Goal: Task Accomplishment & Management: Complete application form

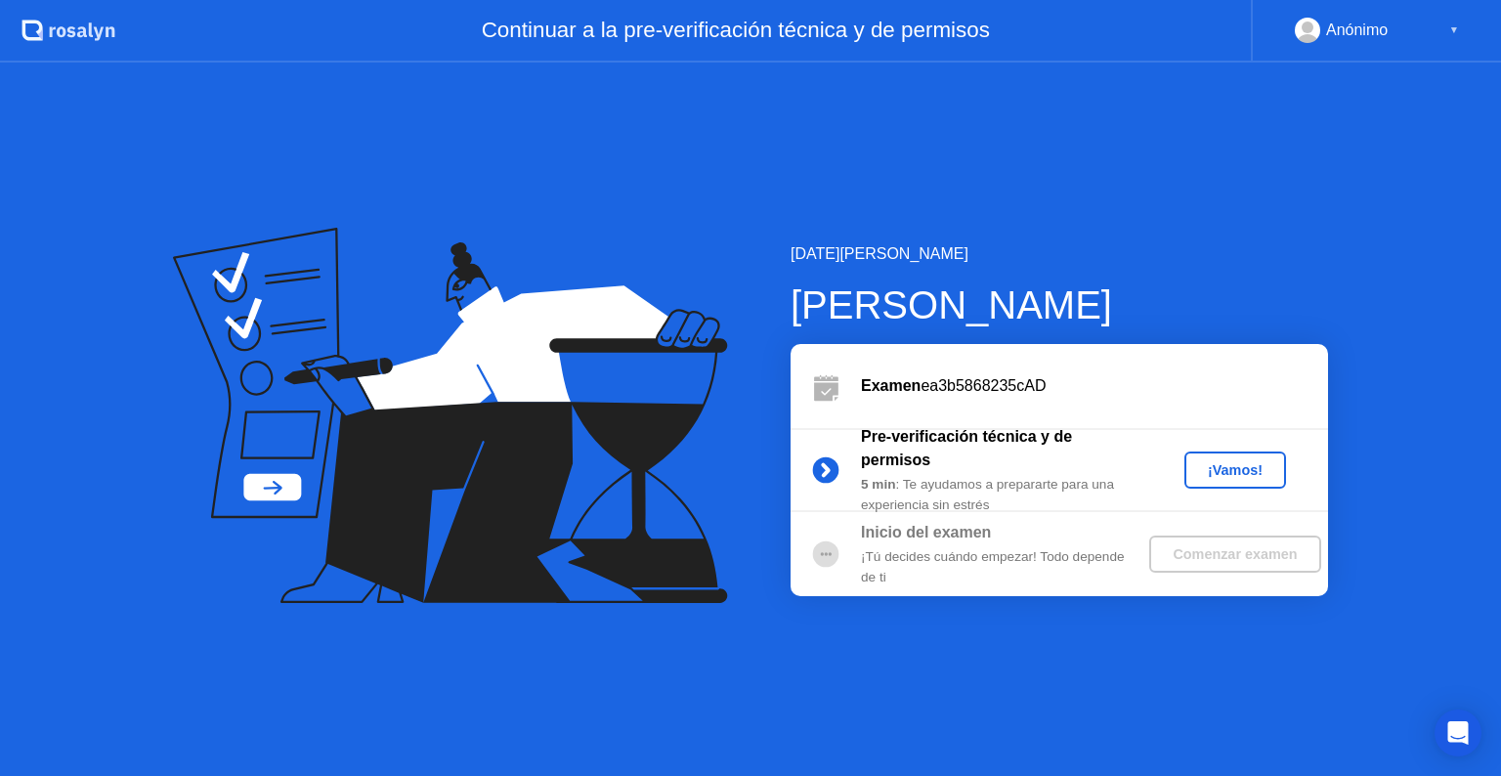
click at [1253, 457] on button "¡Vamos!" at bounding box center [1235, 469] width 102 height 37
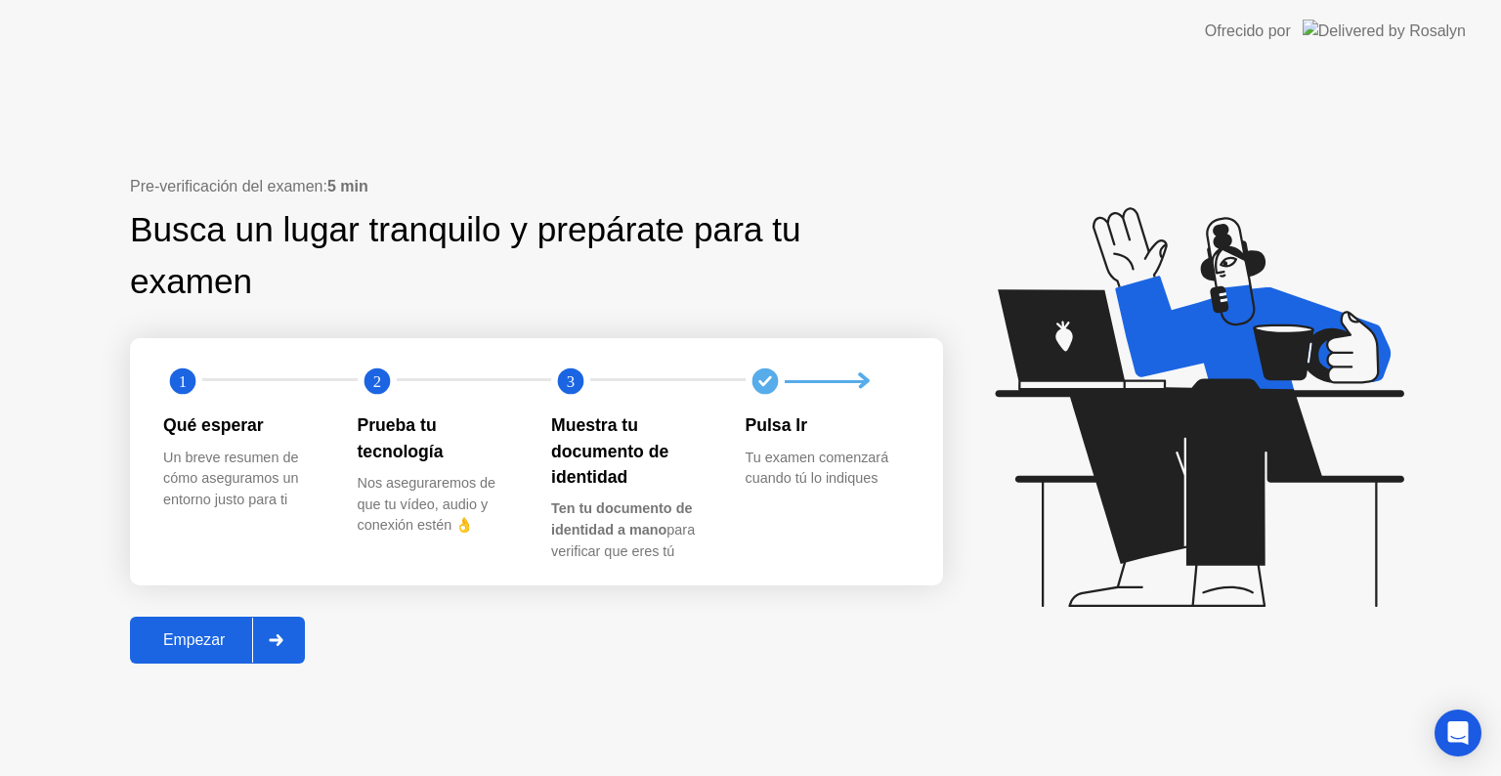
click at [194, 623] on button "Empezar" at bounding box center [217, 639] width 175 height 47
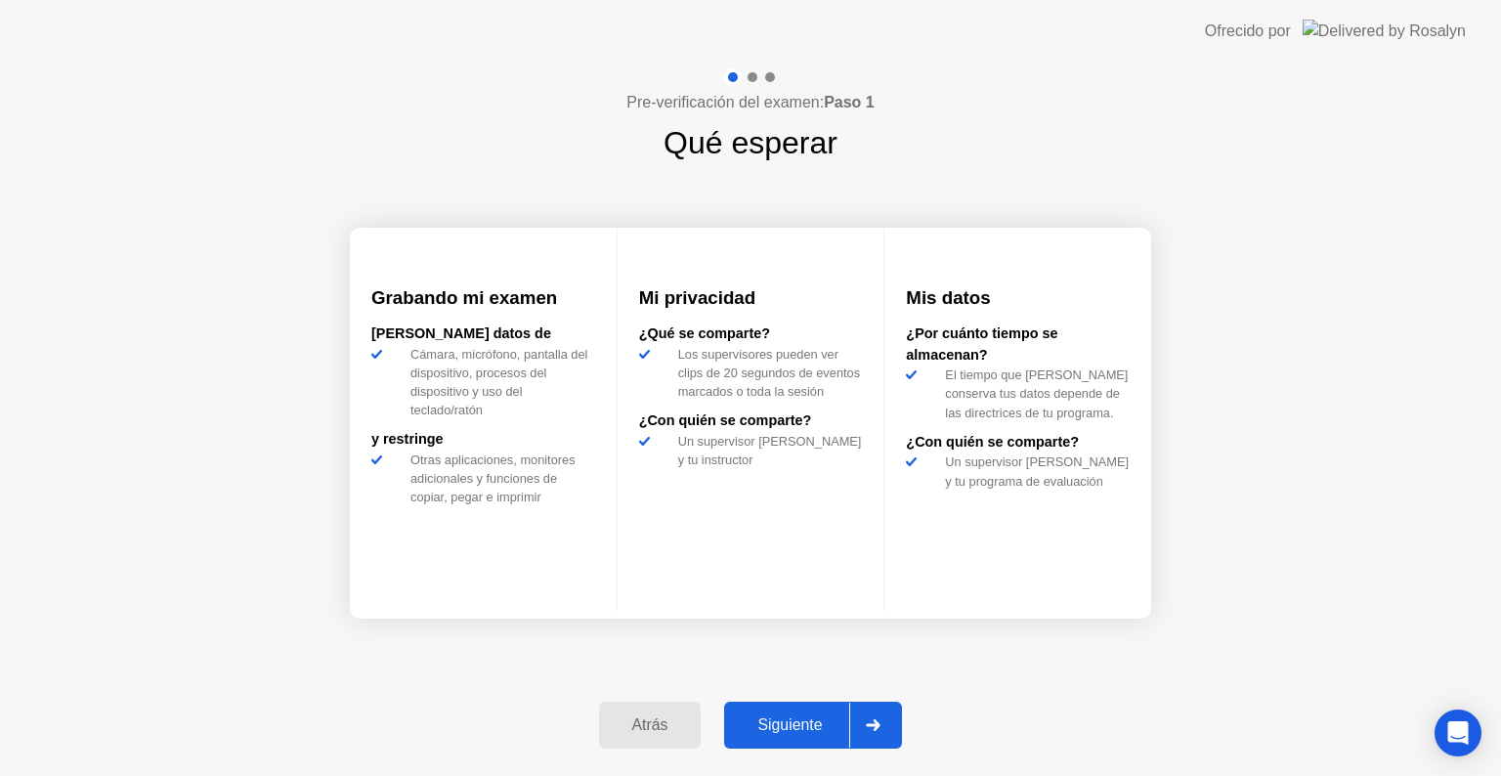
click at [862, 721] on div at bounding box center [872, 724] width 47 height 45
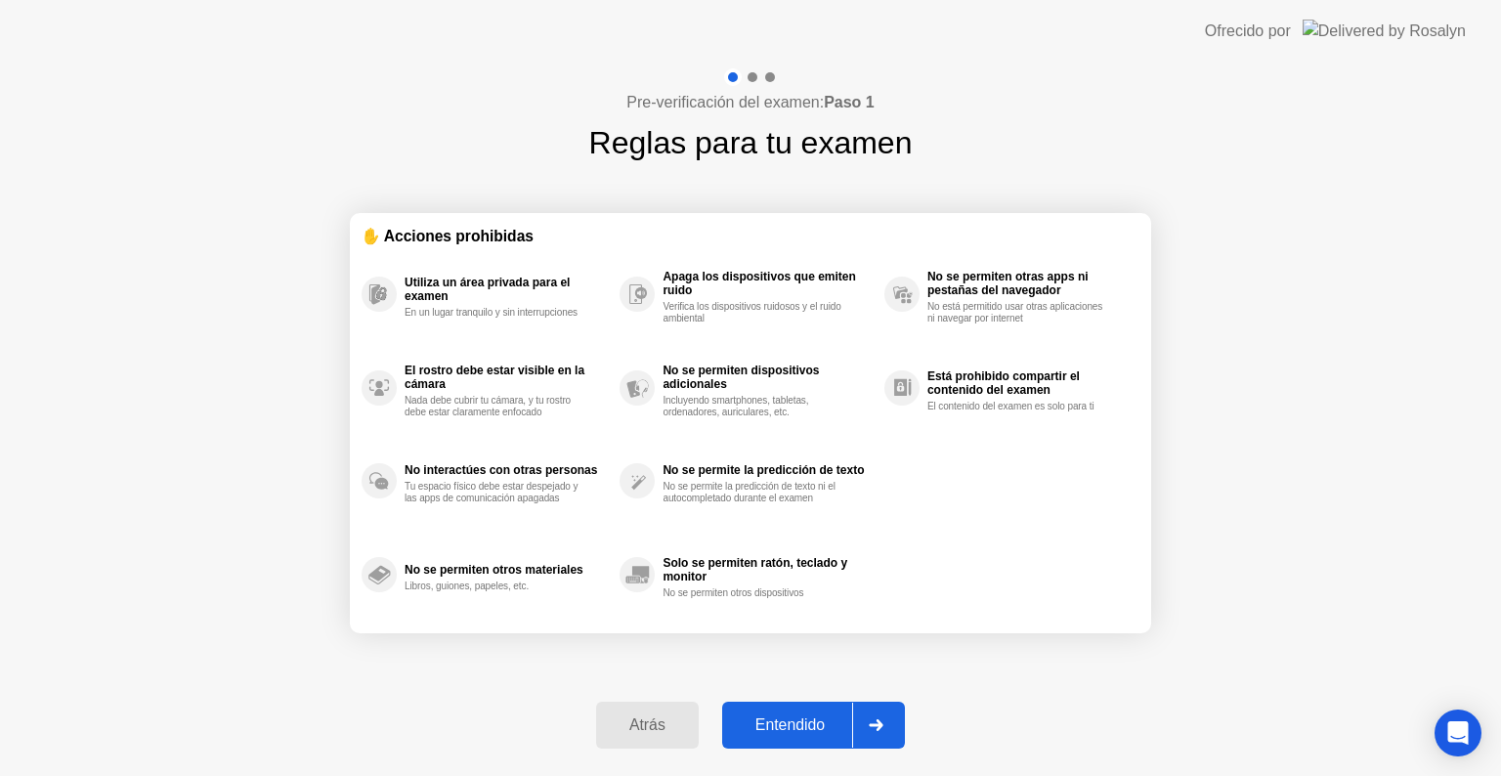
click at [864, 733] on div at bounding box center [875, 724] width 47 height 45
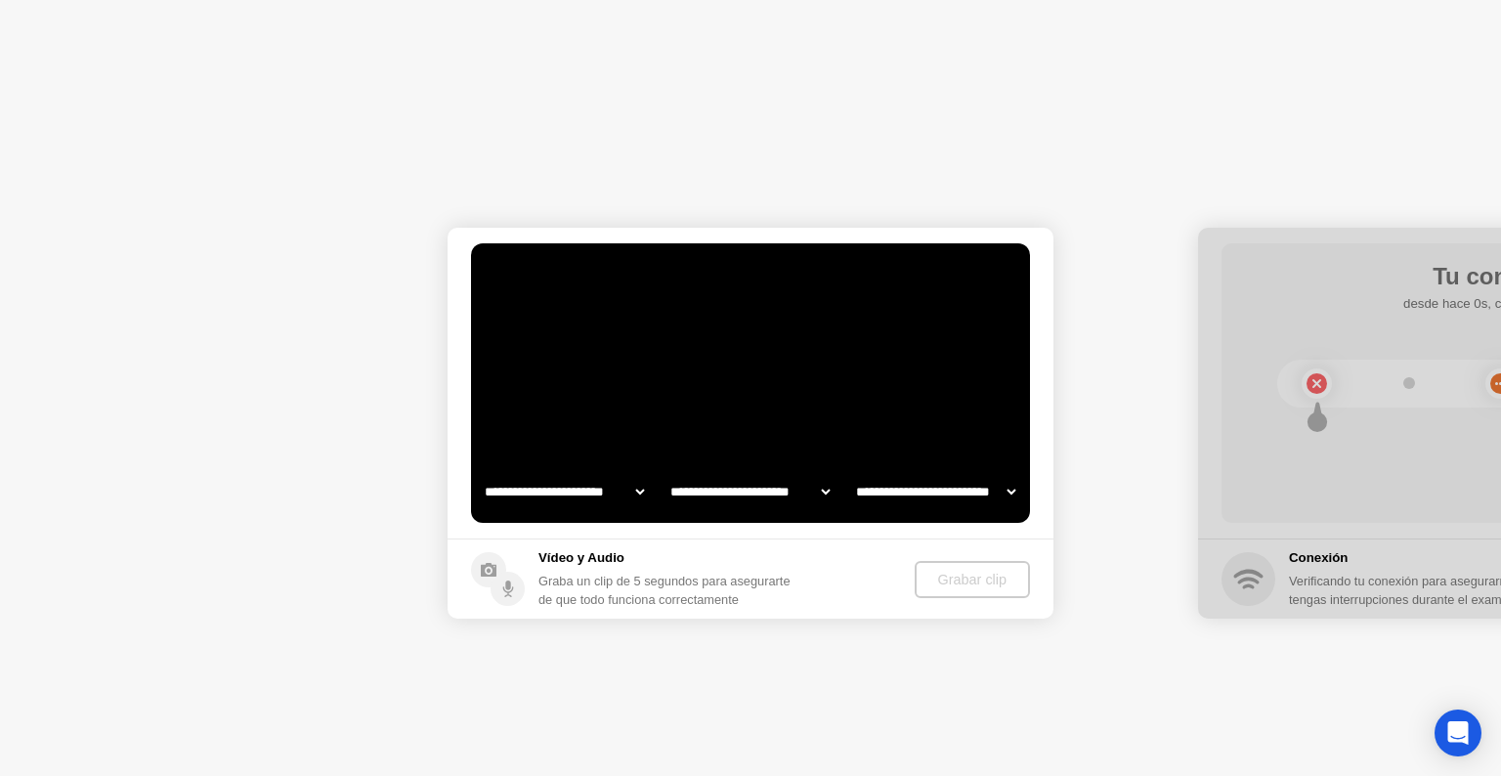
select select "**********"
select select "*******"
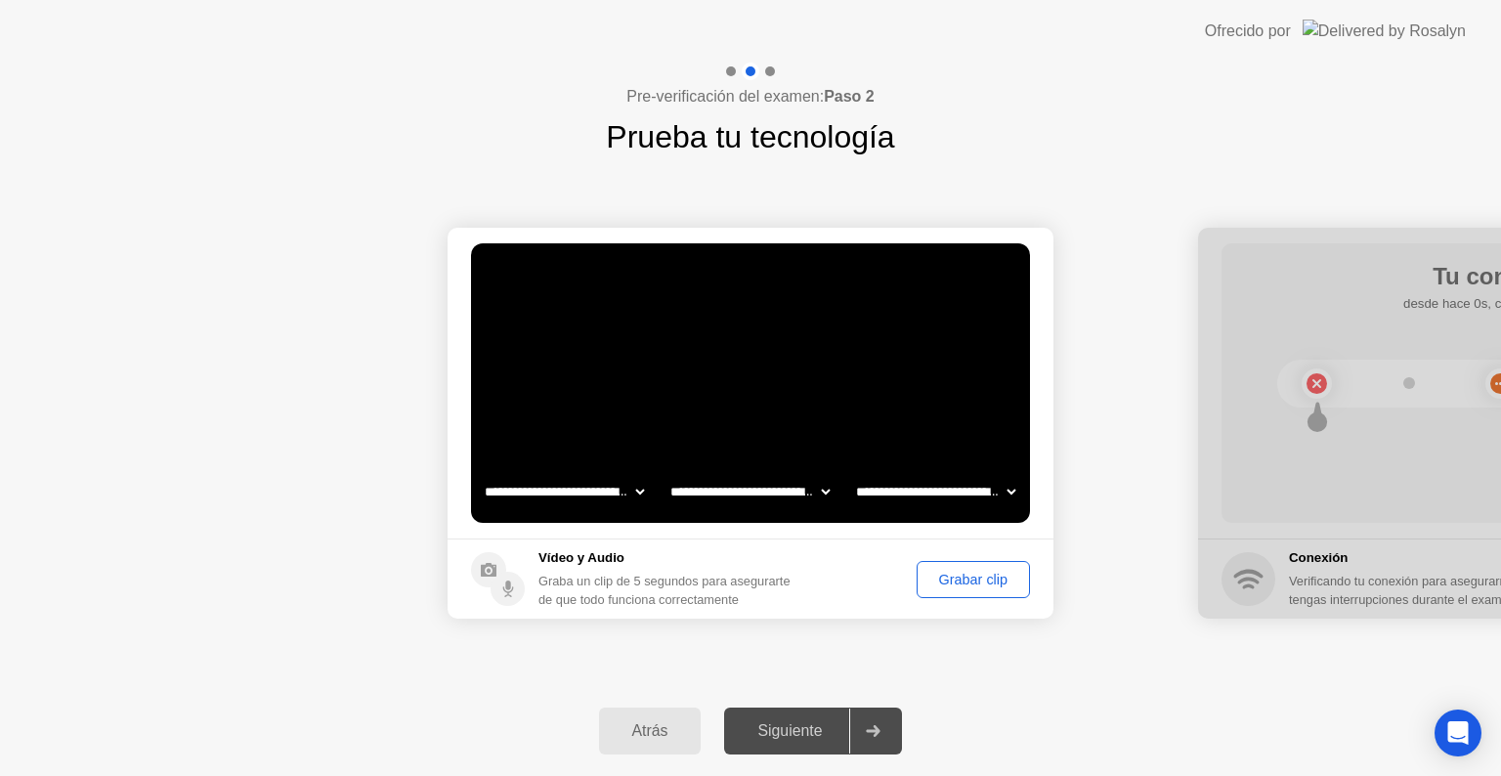
click at [938, 589] on button "Grabar clip" at bounding box center [972, 579] width 113 height 37
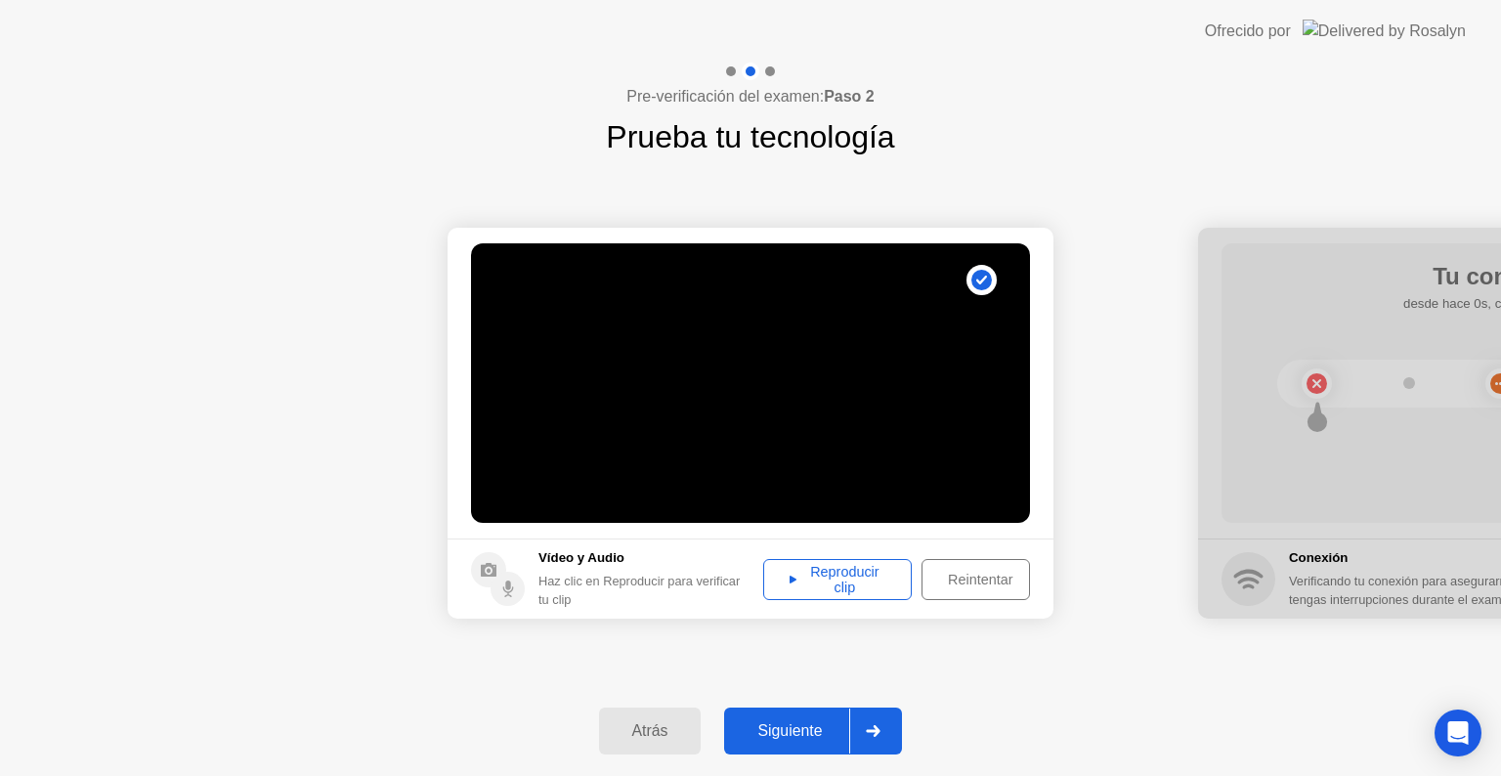
click at [858, 583] on div "Reproducir clip" at bounding box center [837, 579] width 135 height 31
click at [787, 714] on button "Siguiente" at bounding box center [813, 730] width 178 height 47
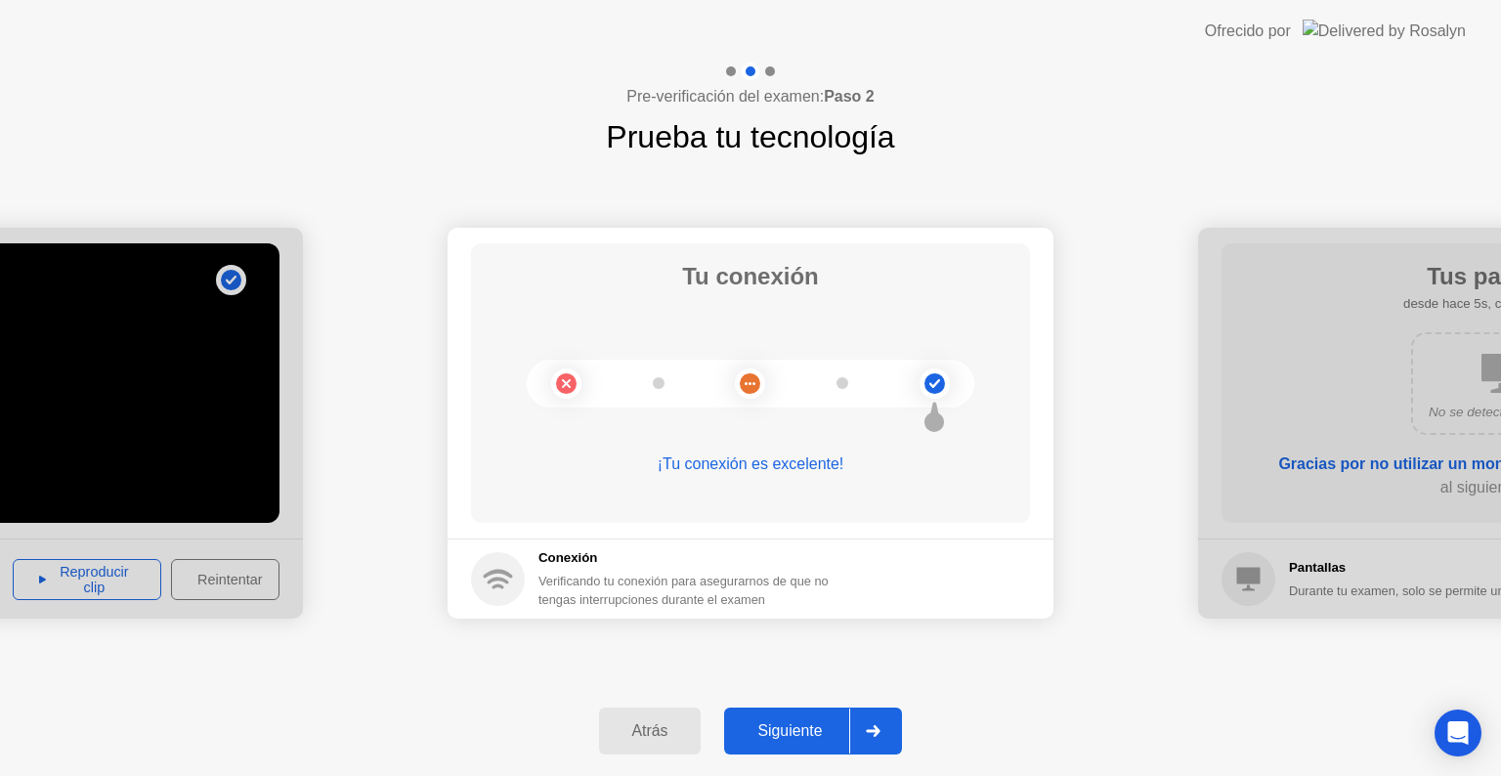
click at [764, 738] on div "Siguiente" at bounding box center [789, 731] width 119 height 18
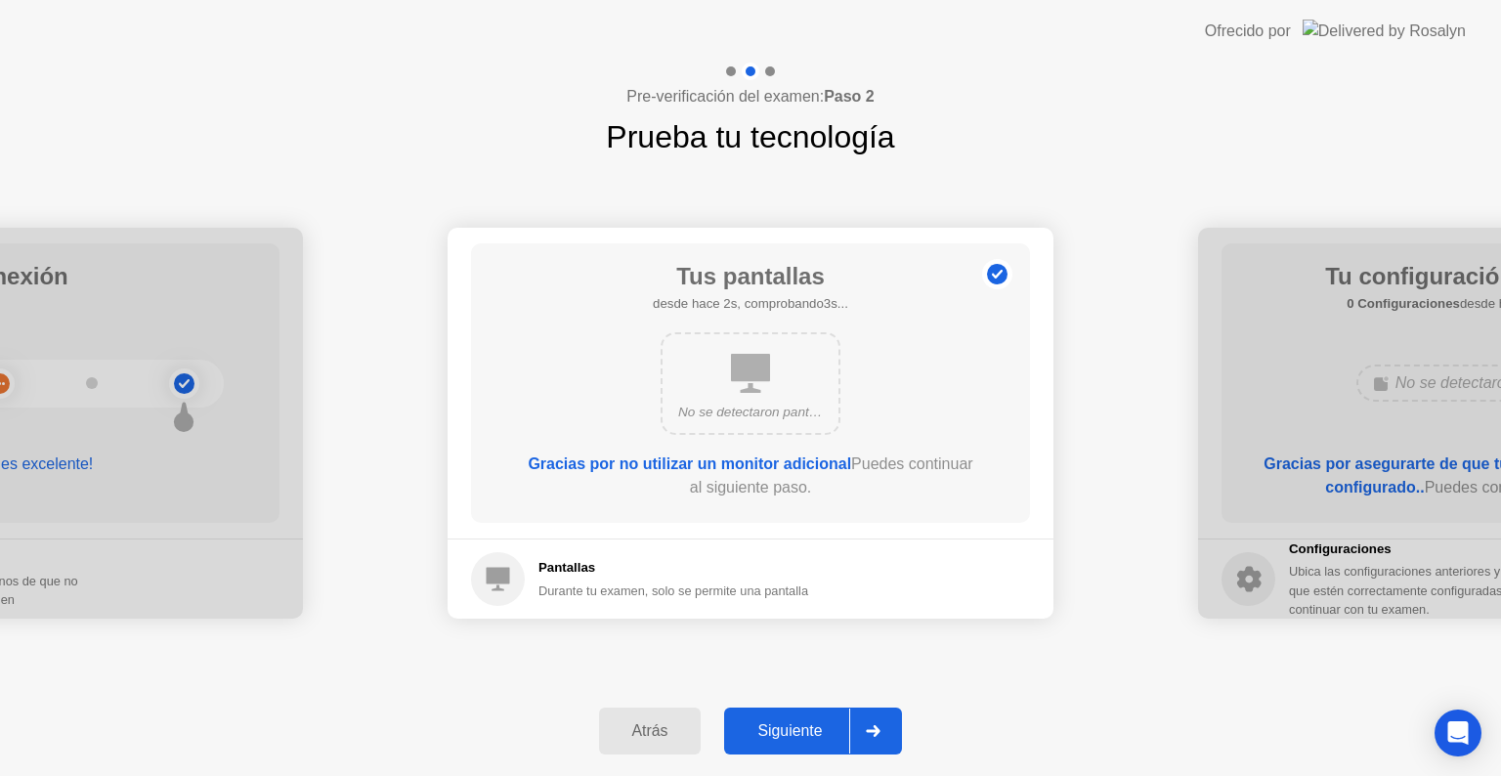
click at [764, 738] on div "Siguiente" at bounding box center [789, 731] width 119 height 18
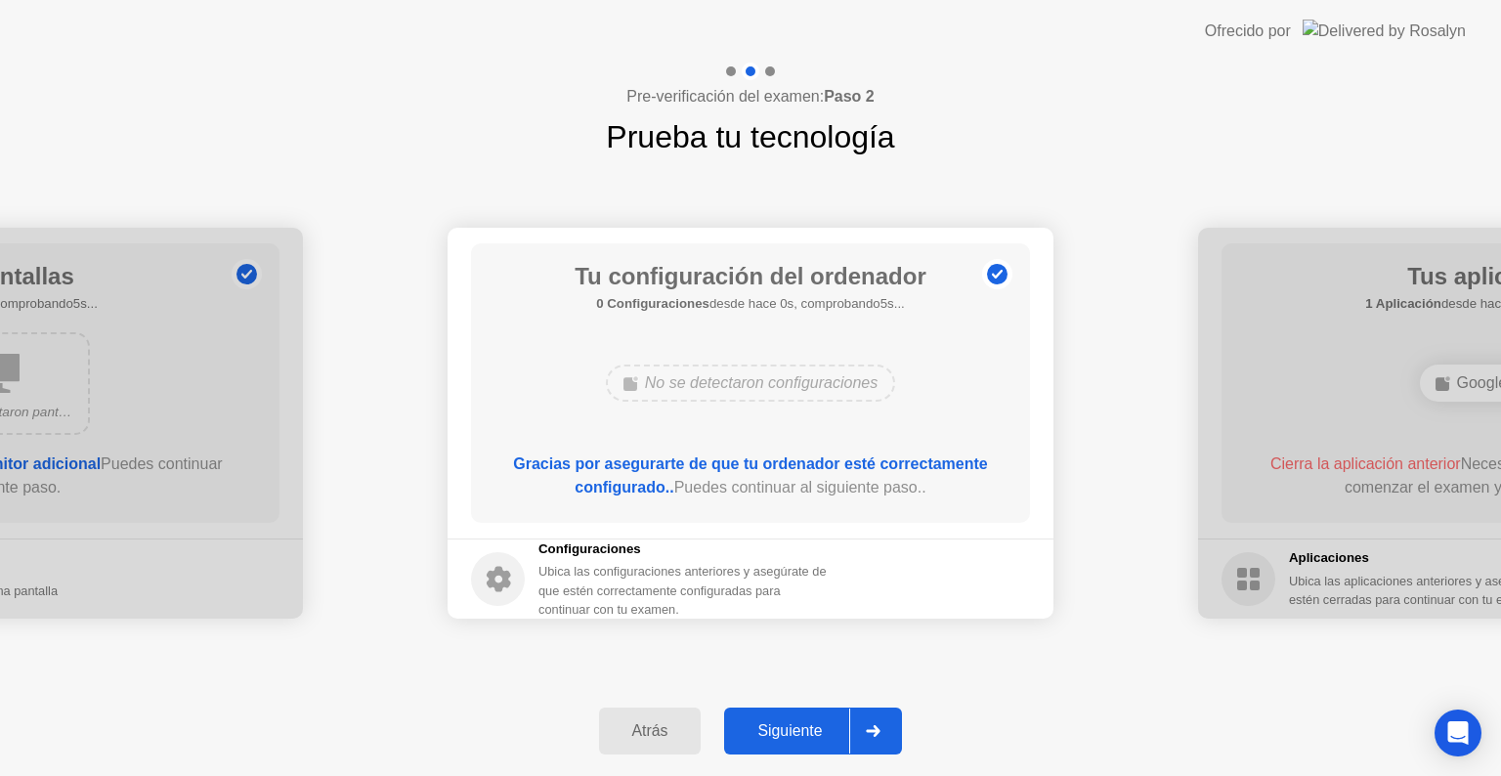
click at [764, 738] on div "Siguiente" at bounding box center [789, 731] width 119 height 18
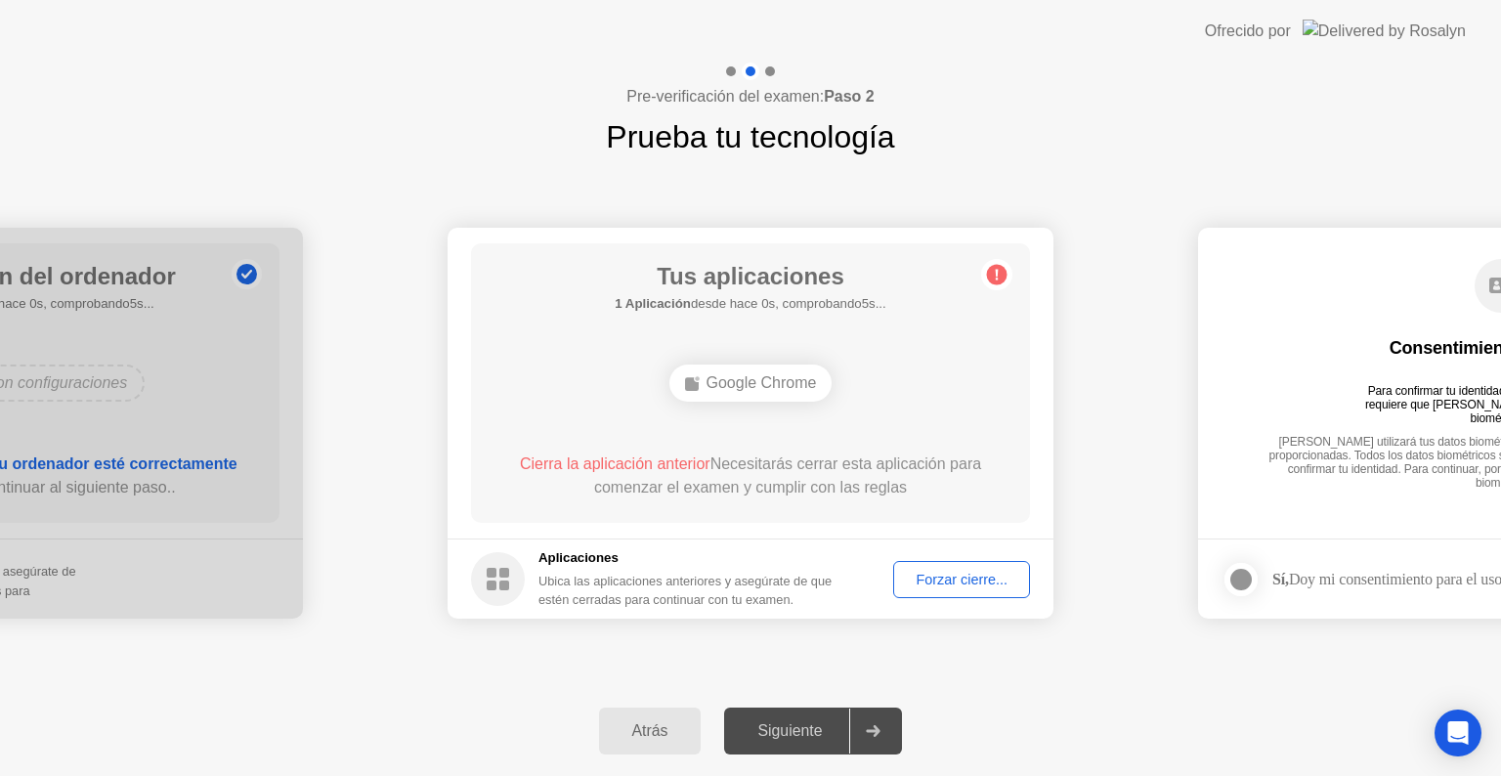
click at [933, 573] on div "Forzar cierre..." at bounding box center [961, 580] width 123 height 16
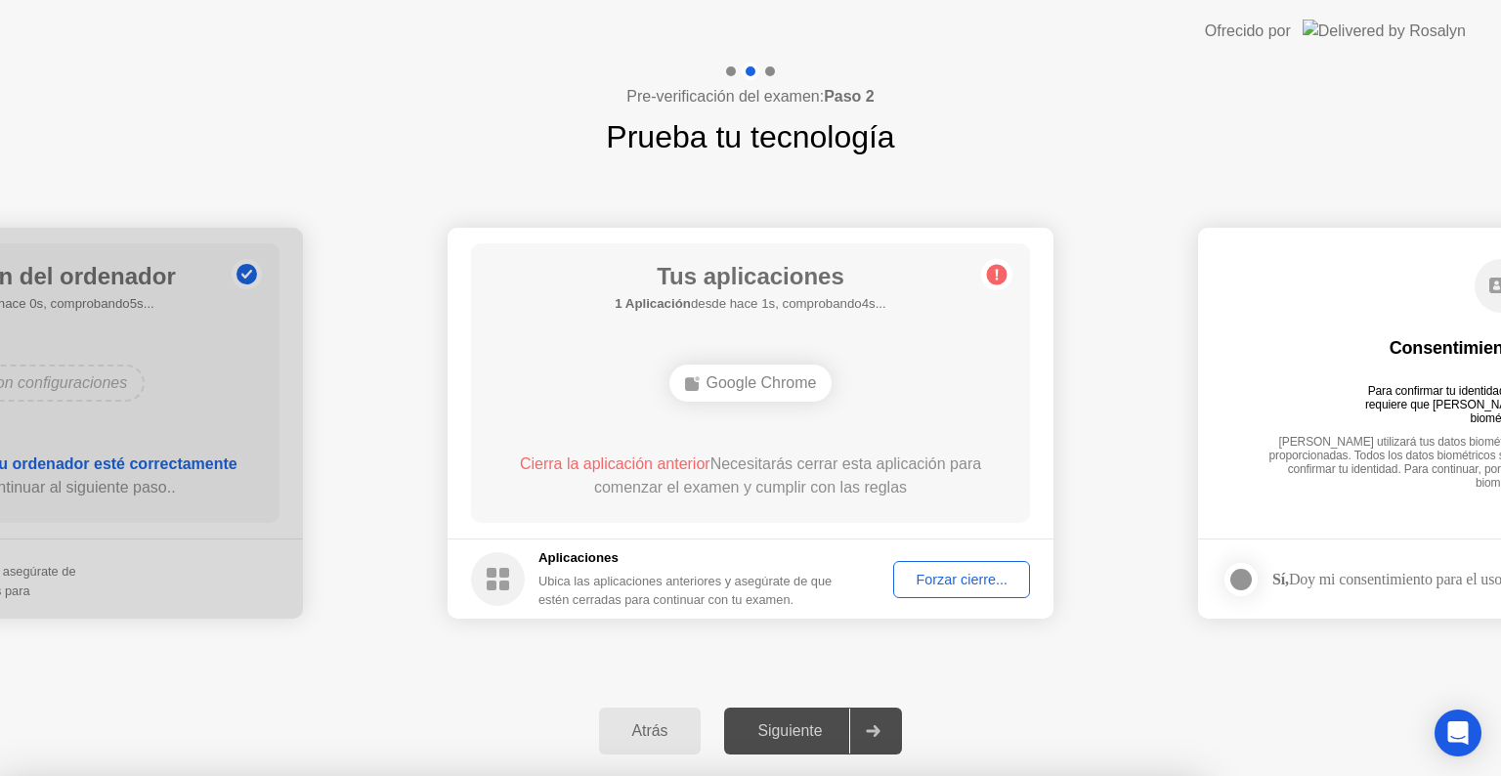
drag, startPoint x: 868, startPoint y: 518, endPoint x: 840, endPoint y: 499, distance: 33.1
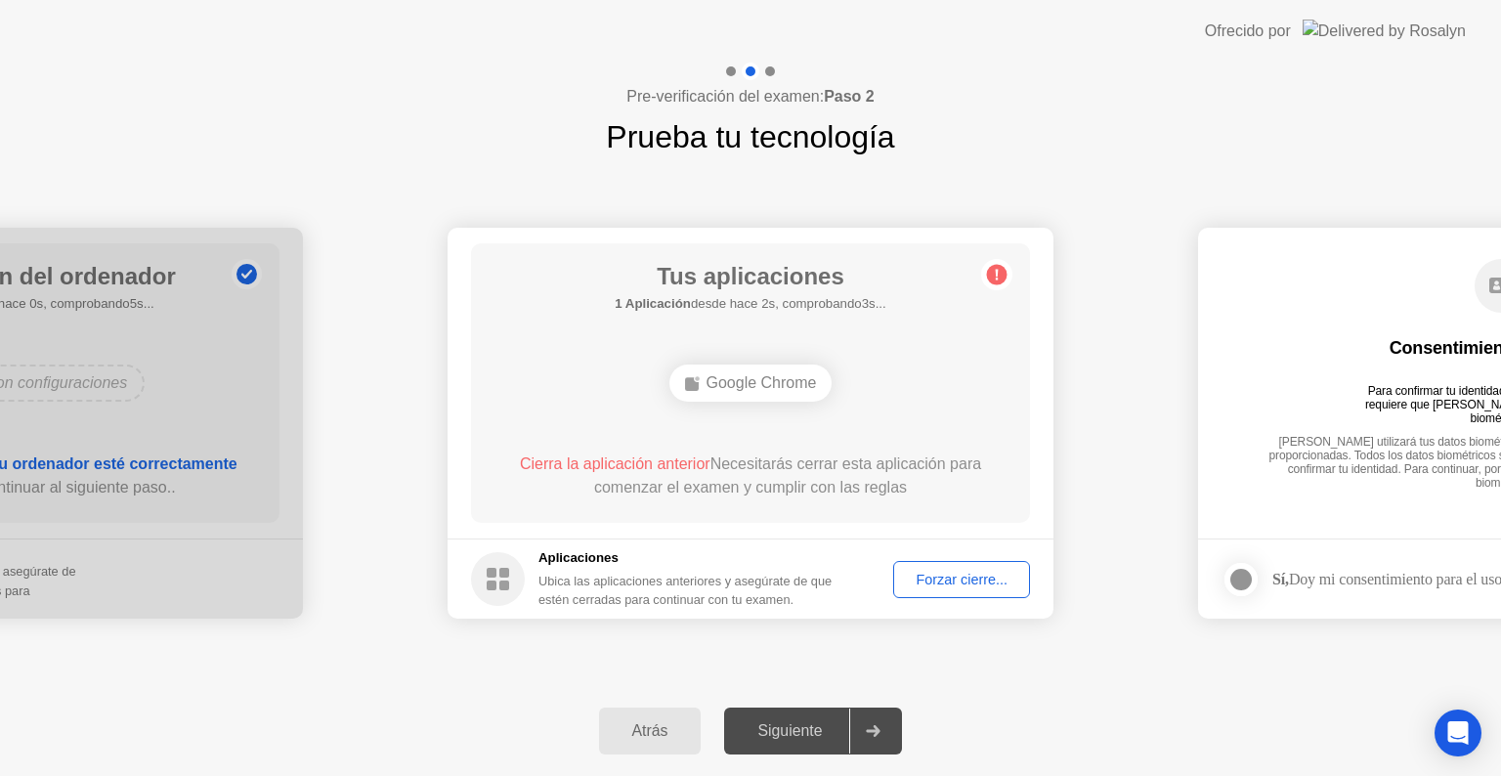
click at [840, 499] on div "Cierra la aplicación anterior Necesitarás cerrar esta aplicación para comenzar …" at bounding box center [750, 479] width 503 height 55
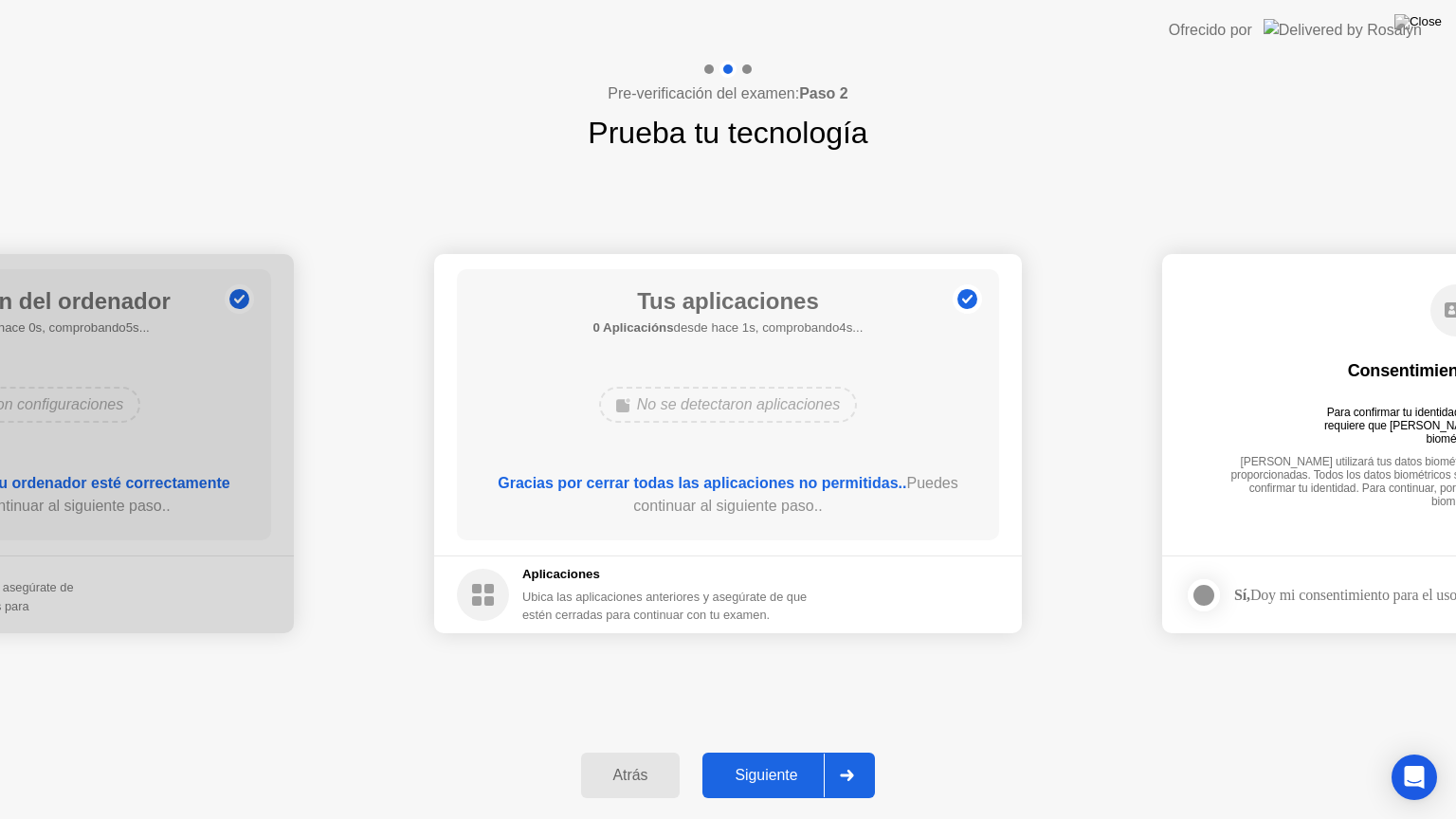
click at [740, 752] on button "Siguiente" at bounding box center [789, 775] width 173 height 46
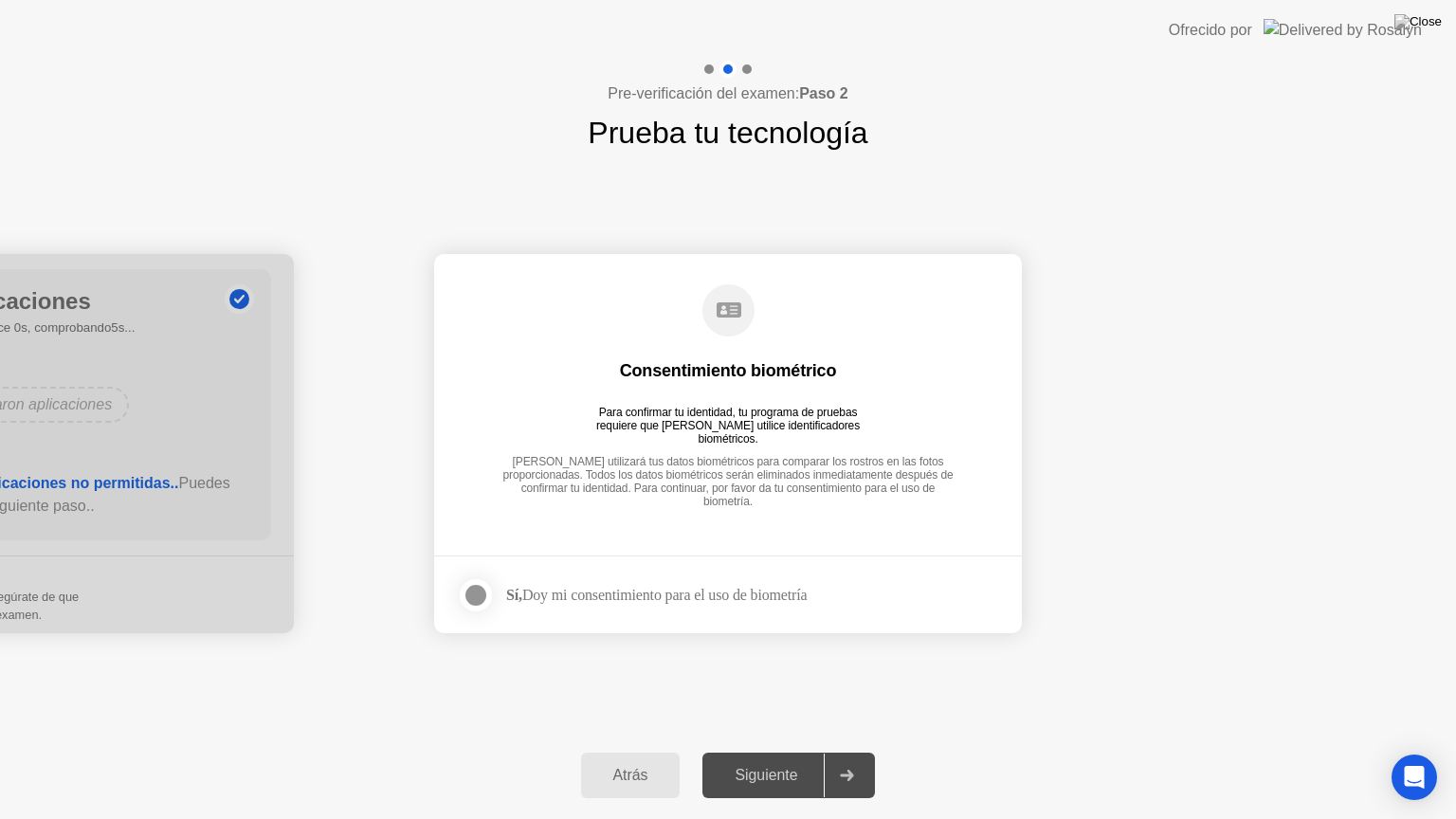
click at [467, 595] on div at bounding box center [475, 595] width 22 height 22
click at [745, 752] on div "Siguiente" at bounding box center [765, 775] width 115 height 17
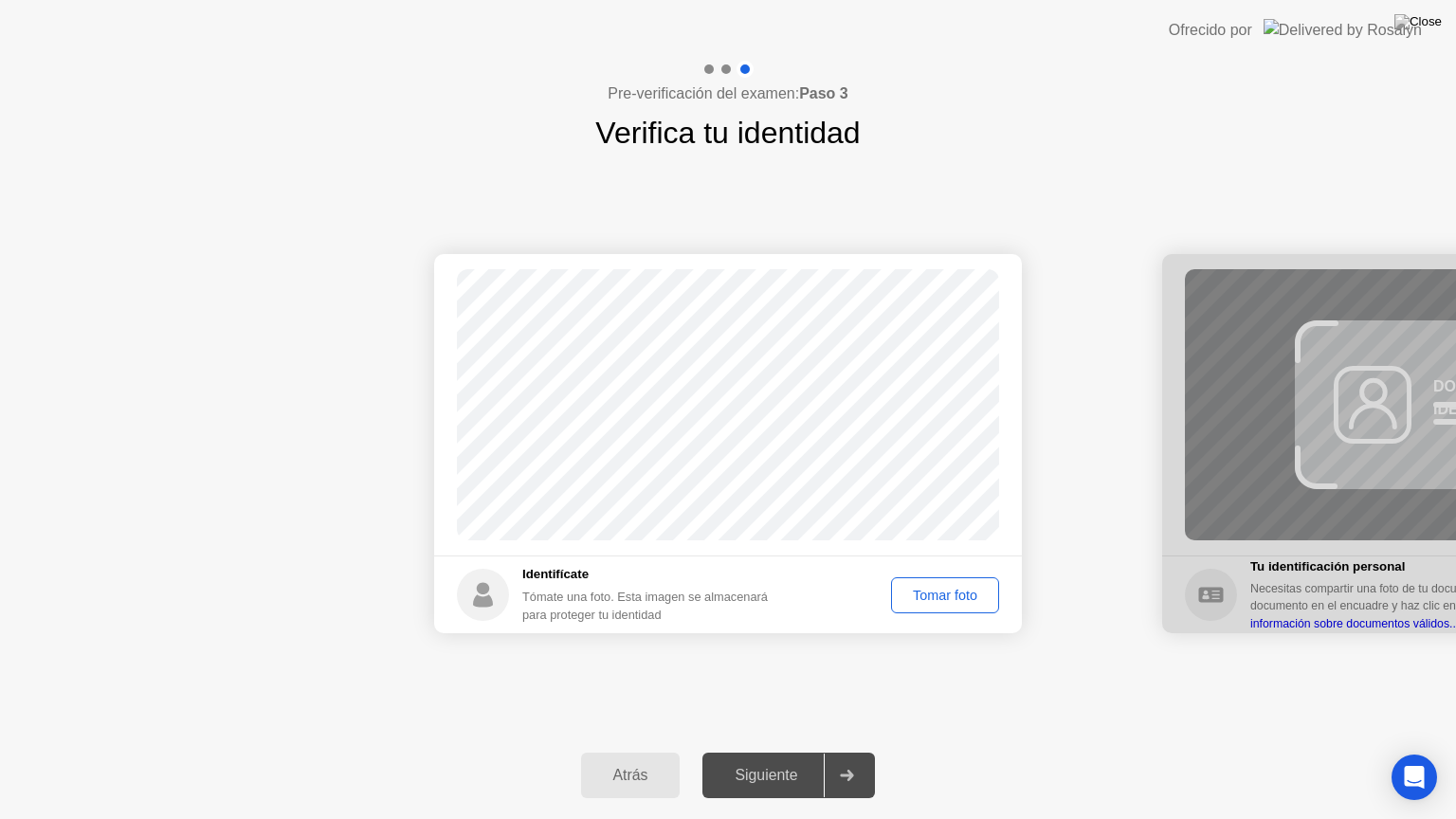
click at [934, 588] on div "Tomar foto" at bounding box center [945, 596] width 95 height 16
click at [748, 752] on div "Siguiente" at bounding box center [765, 775] width 115 height 17
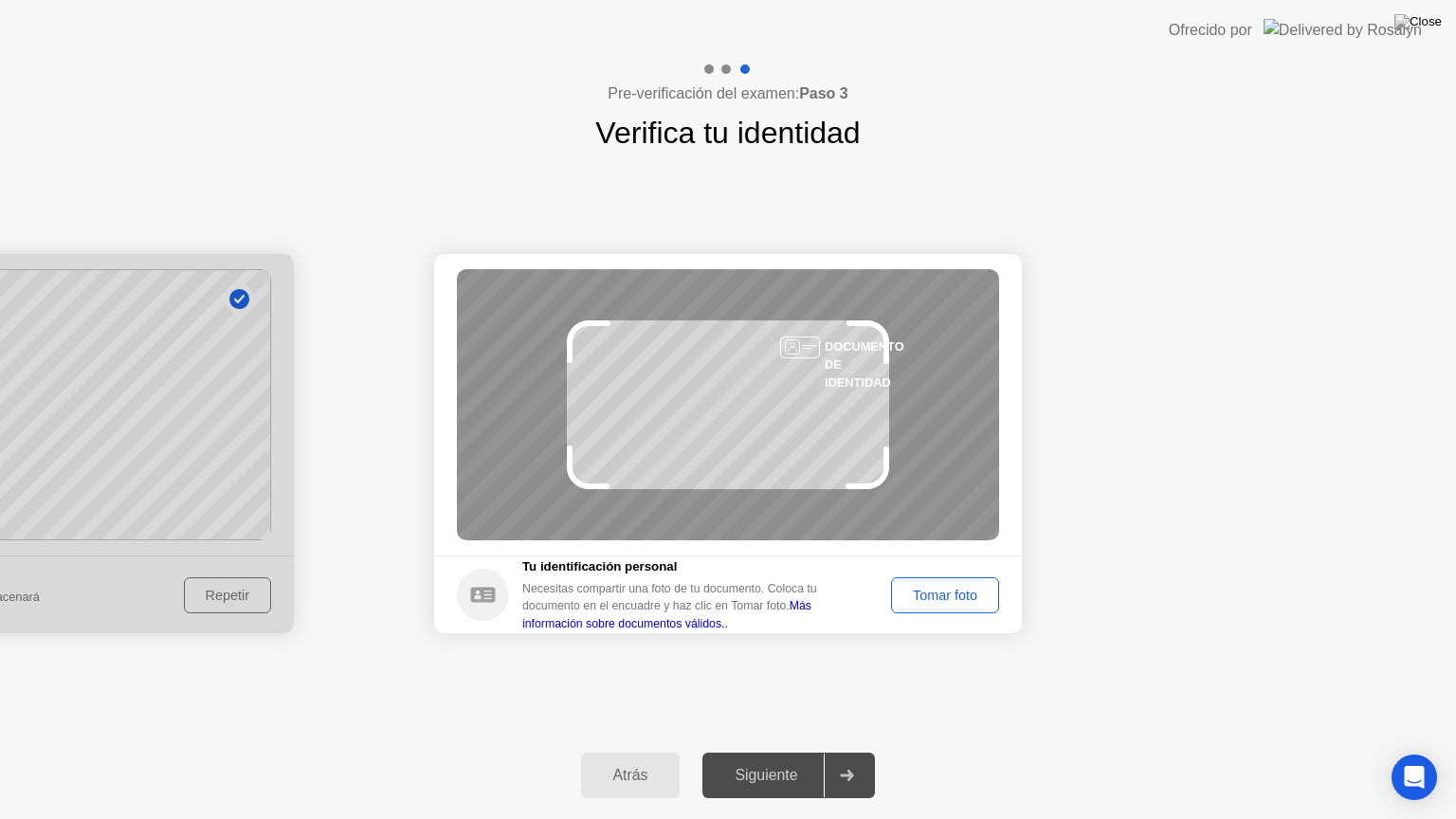
click at [940, 603] on div "Tomar foto" at bounding box center [945, 596] width 95 height 16
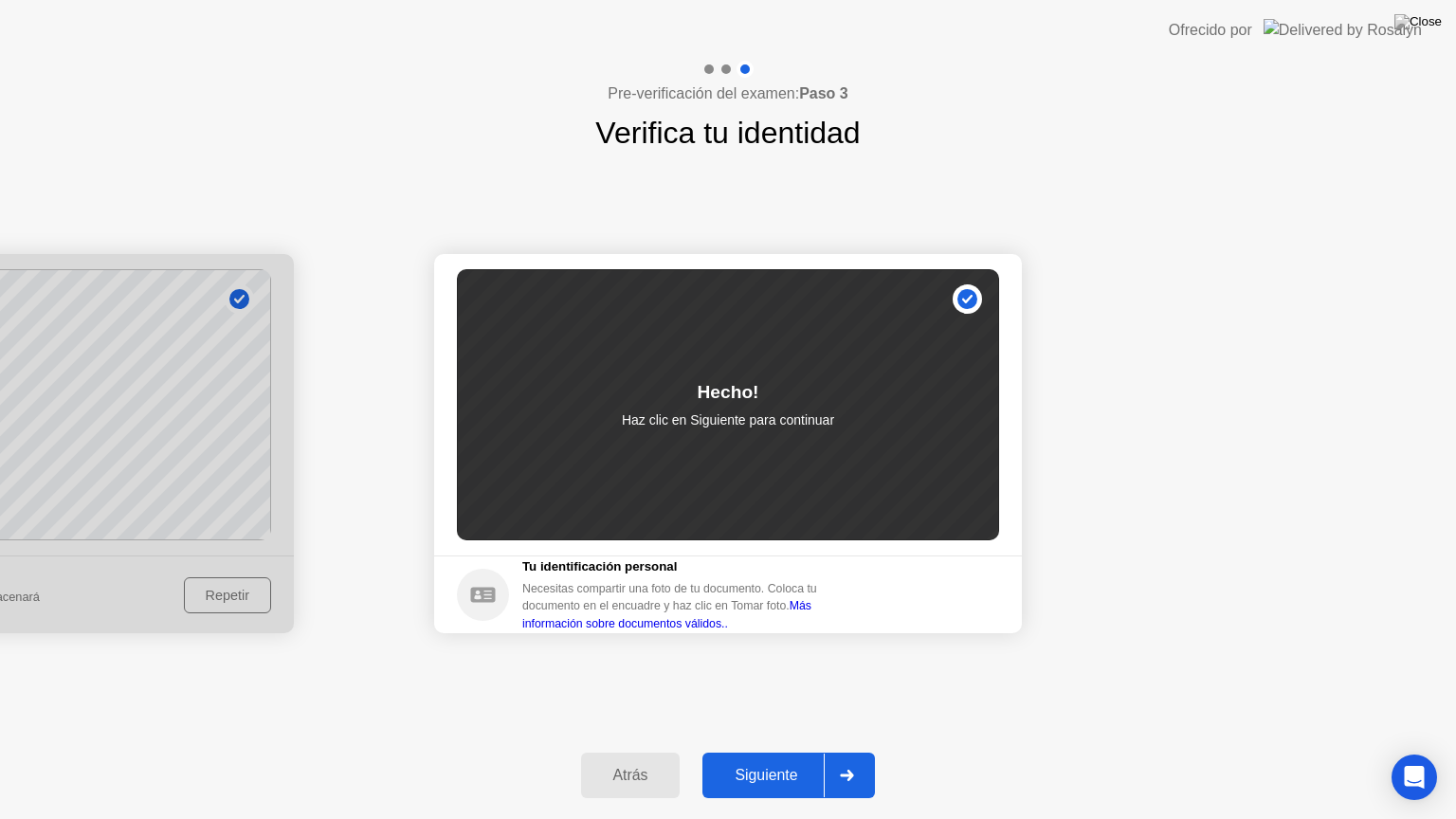
click at [736, 752] on button "Siguiente" at bounding box center [789, 775] width 173 height 46
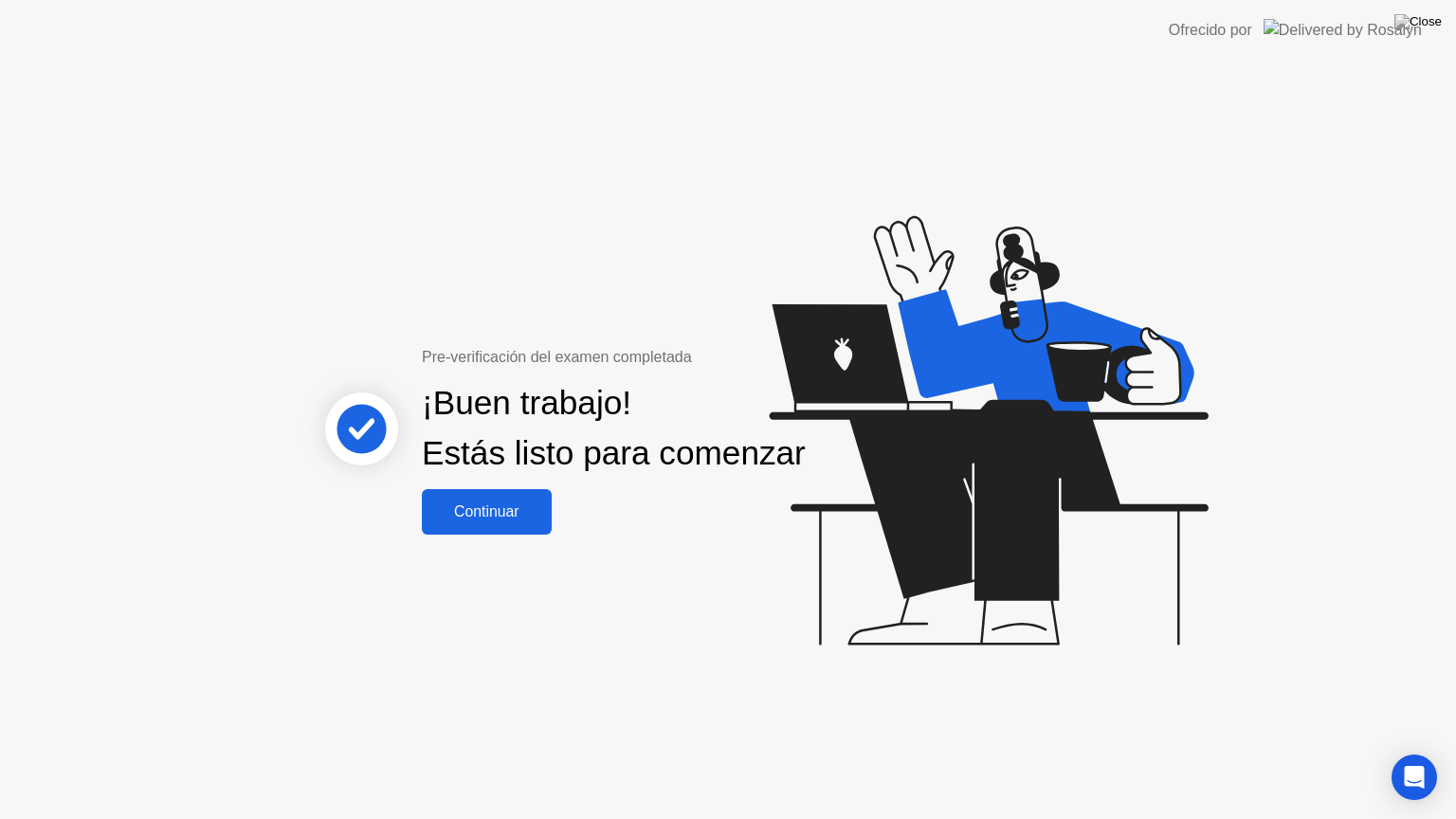
click at [501, 520] on div "Continuar" at bounding box center [487, 512] width 118 height 17
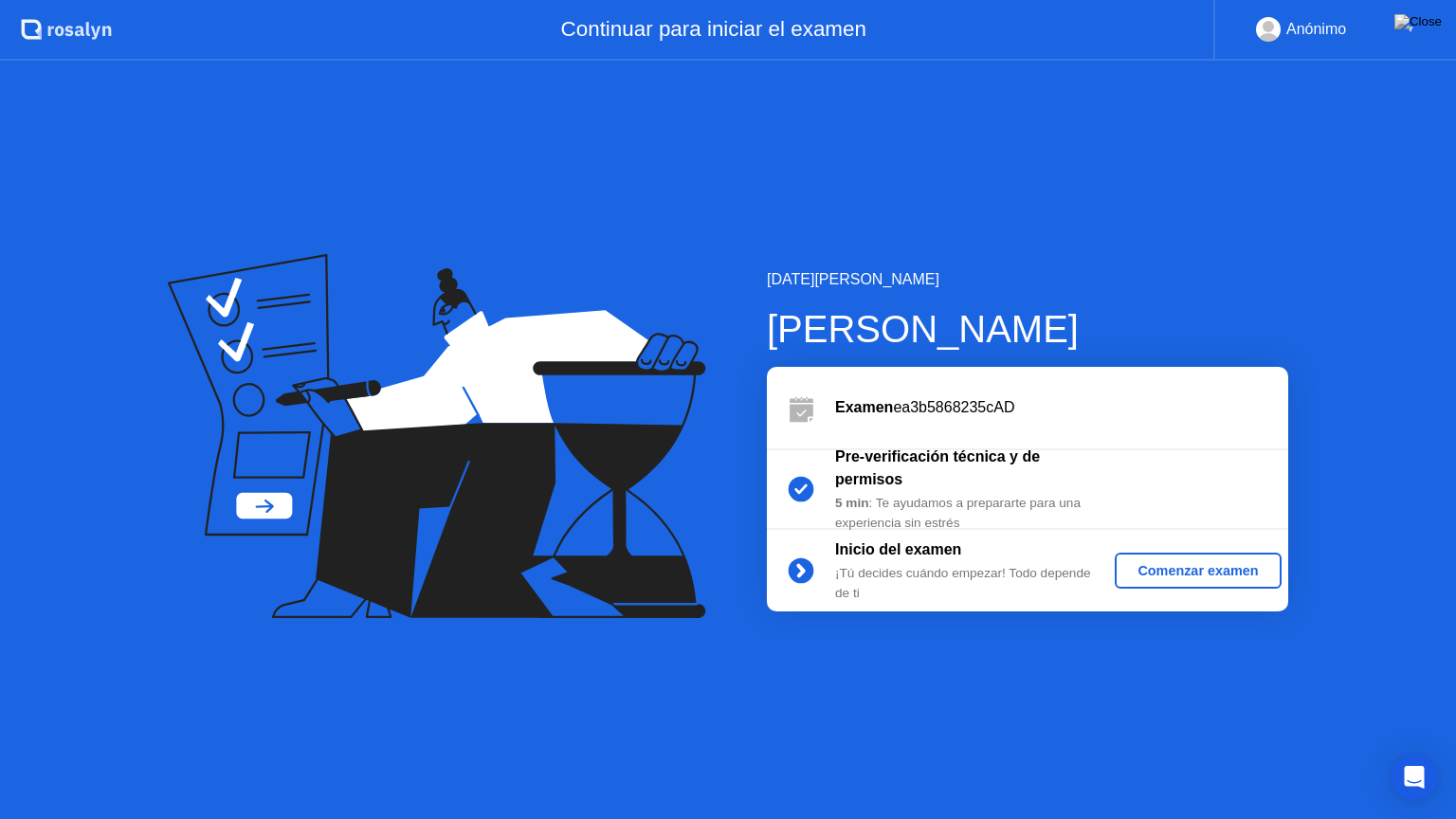
click at [1172, 550] on div "Inicio del examen ¡Tú decides cuándo empezar! Todo depende de ti Comenzar examen" at bounding box center [1026, 571] width 521 height 82
click at [1152, 580] on button "Comenzar examen" at bounding box center [1197, 571] width 166 height 36
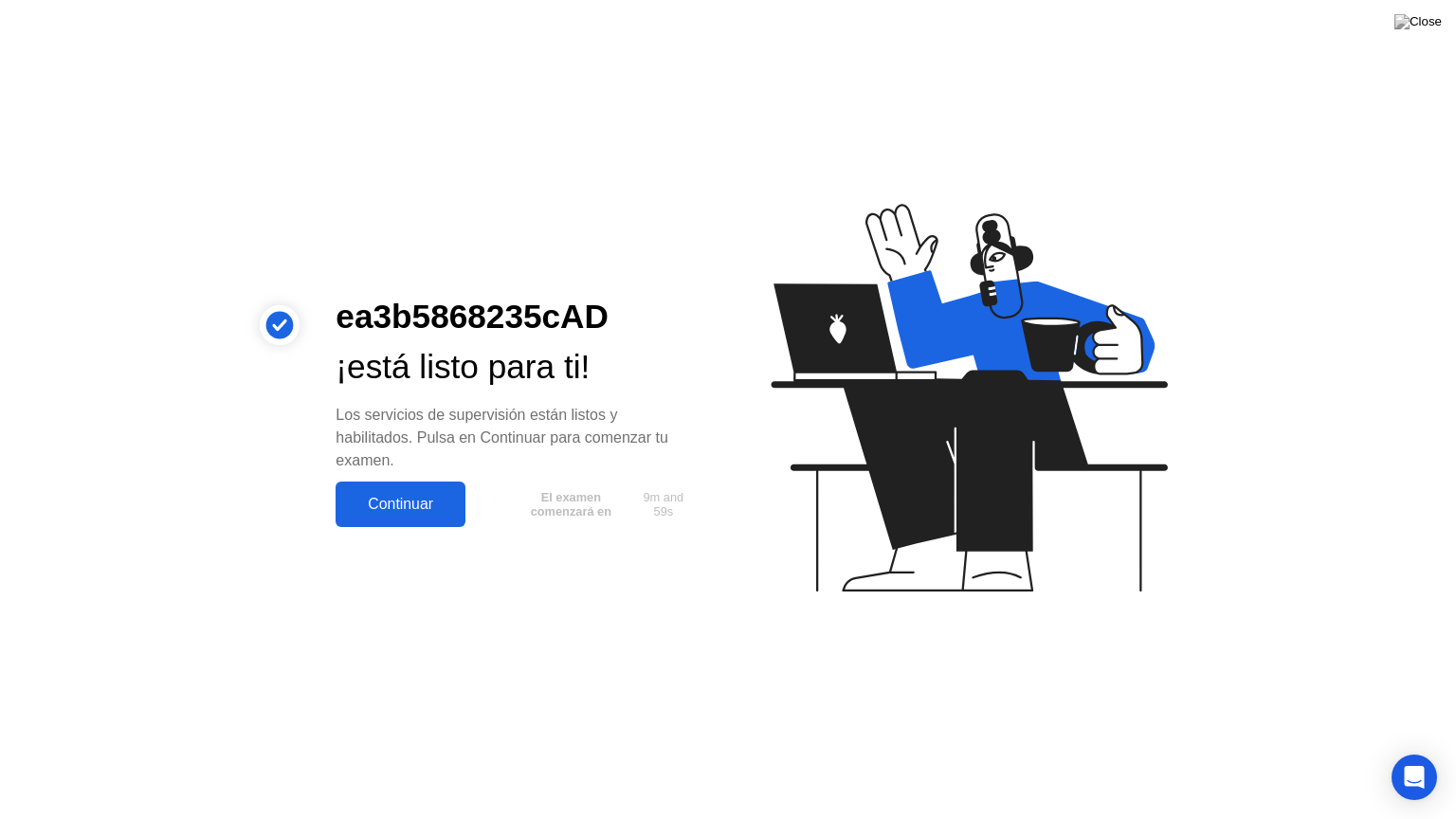
click at [379, 496] on div "Continuar" at bounding box center [401, 505] width 118 height 17
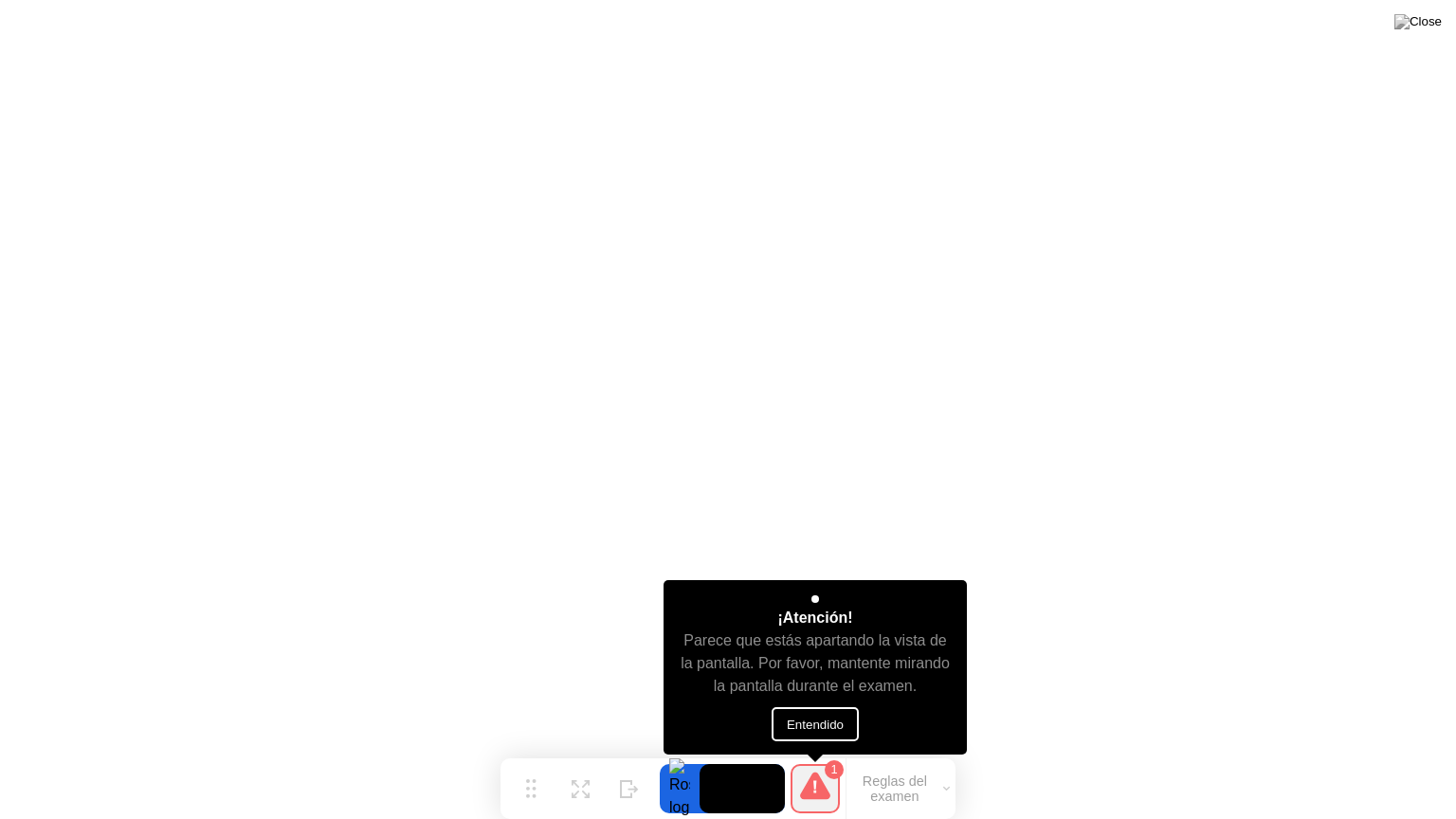
click at [821, 722] on button "Entendido" at bounding box center [815, 724] width 87 height 34
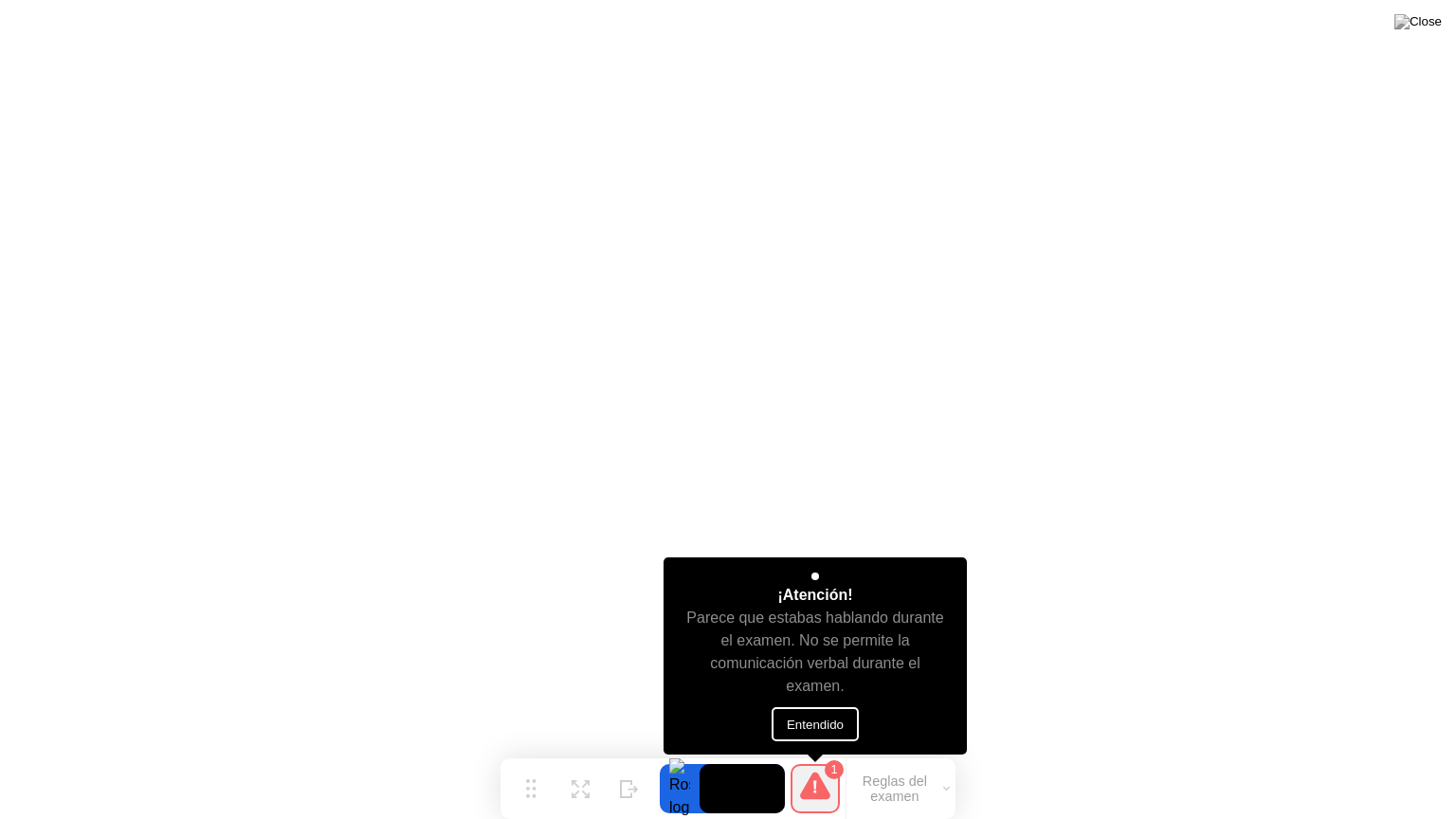
click at [811, 724] on button "Entendido" at bounding box center [815, 724] width 87 height 34
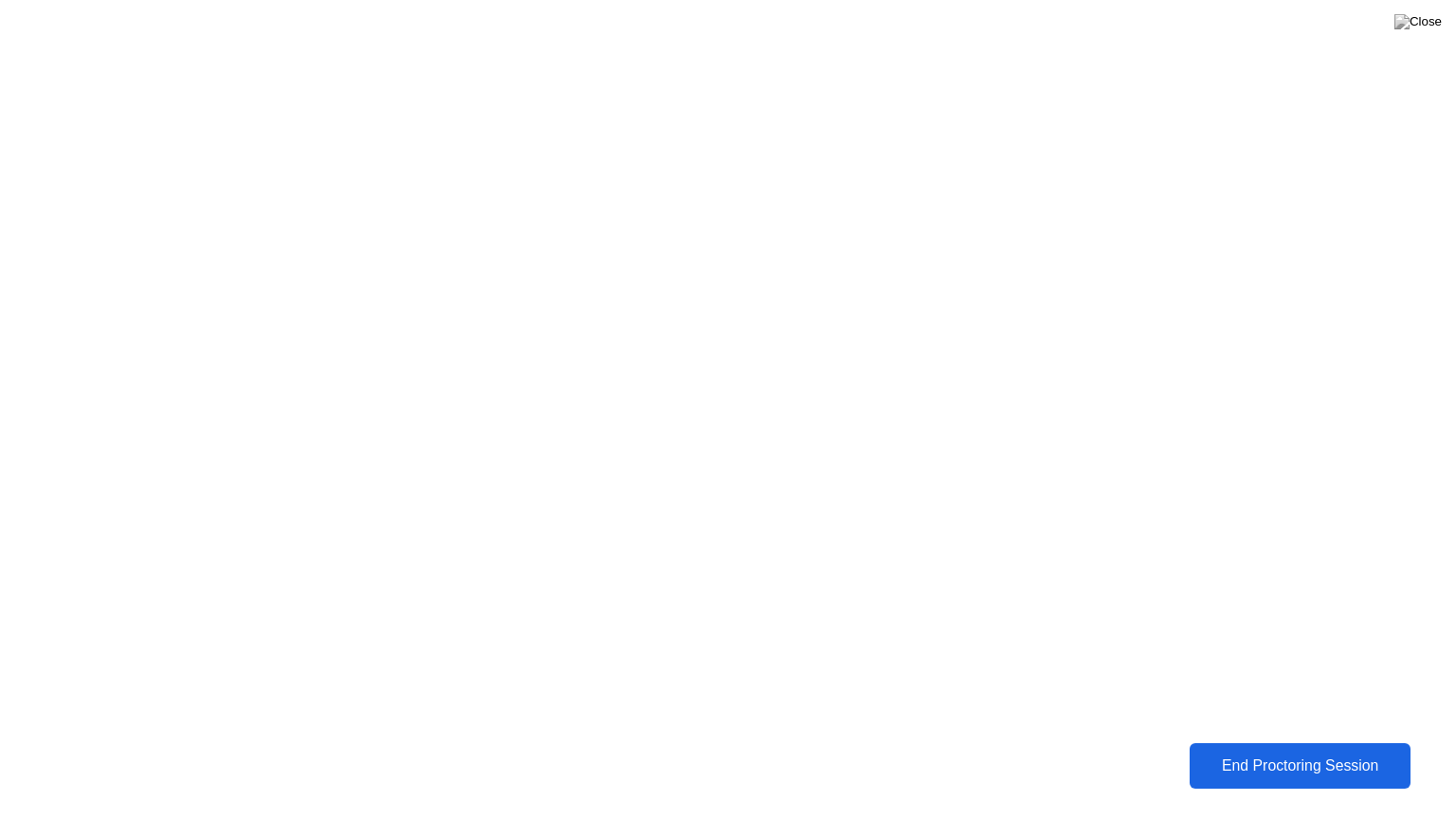
click at [1248, 752] on button "End Proctoring Session" at bounding box center [1300, 766] width 221 height 46
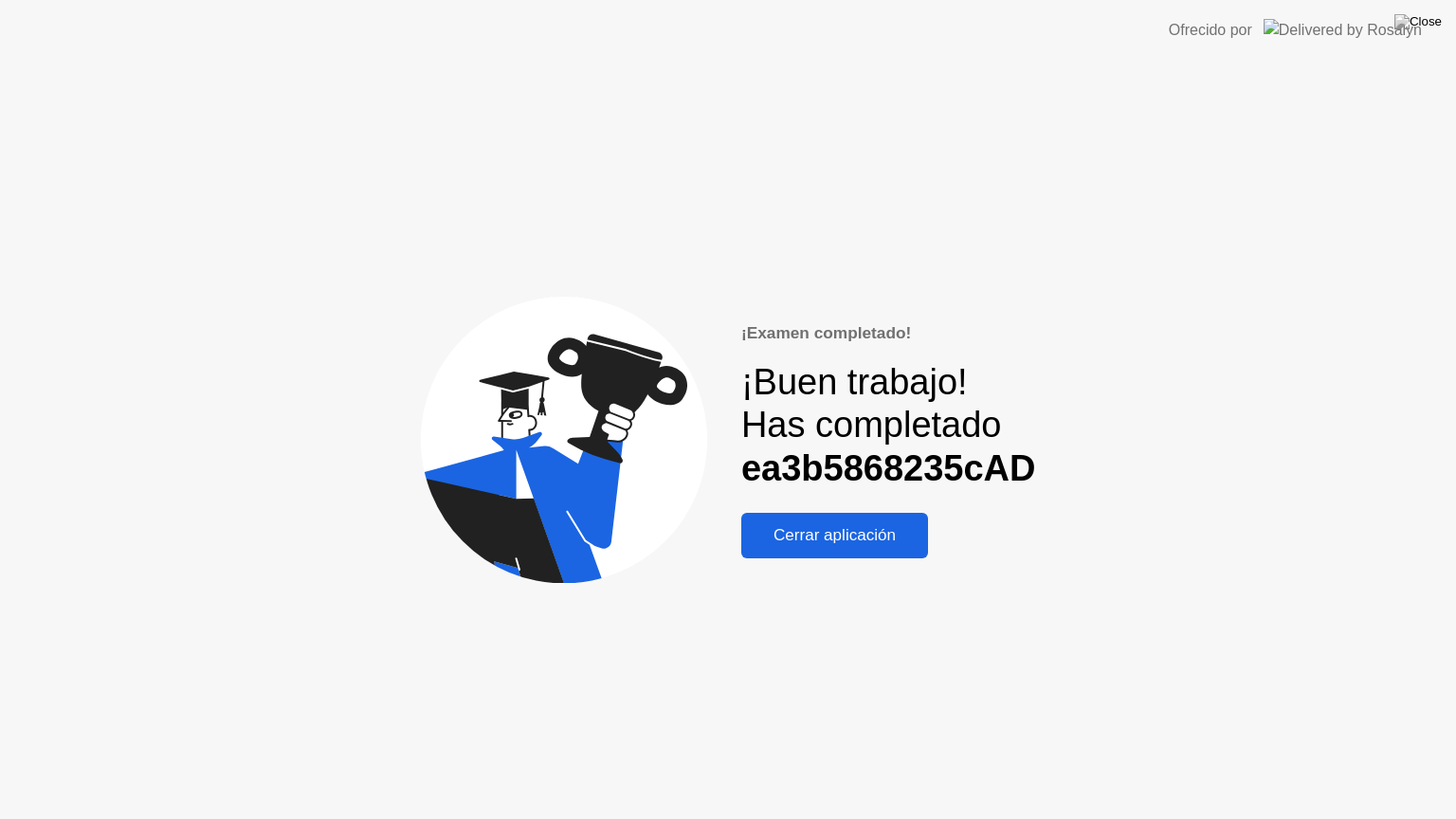
click at [823, 530] on div "Cerrar aplicación" at bounding box center [834, 536] width 176 height 19
